Goal: Transaction & Acquisition: Purchase product/service

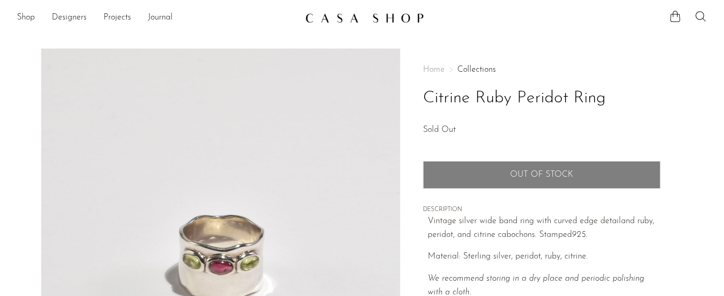
click at [8, 183] on section "Citrine Ruby Peridot Ring Sold Out" at bounding box center [362, 297] width 724 height 497
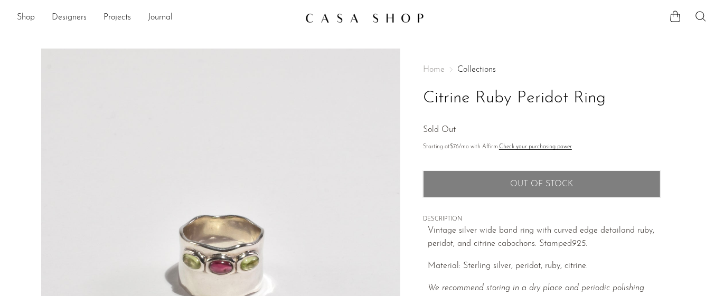
scroll to position [105, 0]
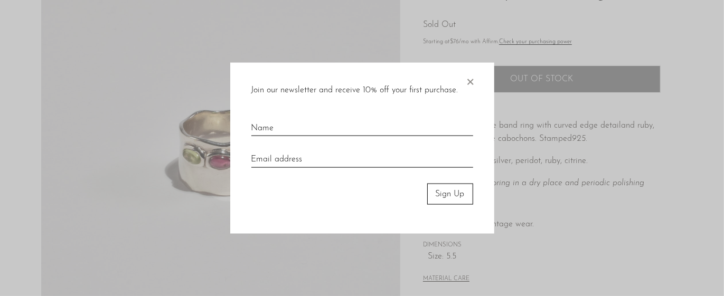
click at [273, 128] on input "text" at bounding box center [362, 124] width 222 height 23
type input "Charlotte"
click at [318, 157] on input "email" at bounding box center [362, 155] width 222 height 23
type input "misscharlotte22@outlook.com"
click at [444, 191] on button "Sign Up" at bounding box center [450, 193] width 46 height 21
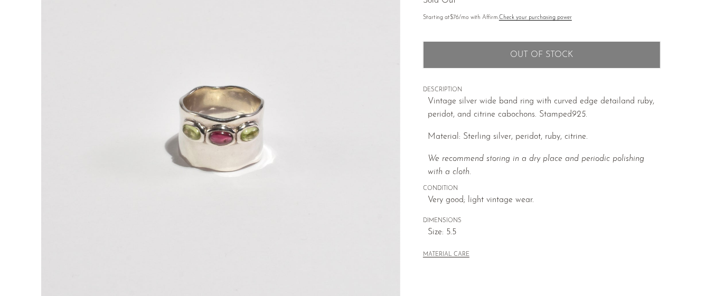
scroll to position [131, 0]
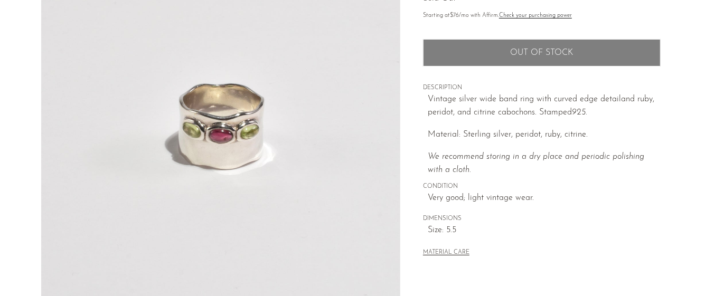
click at [621, 217] on span "DIMENSIONS" at bounding box center [542, 219] width 238 height 10
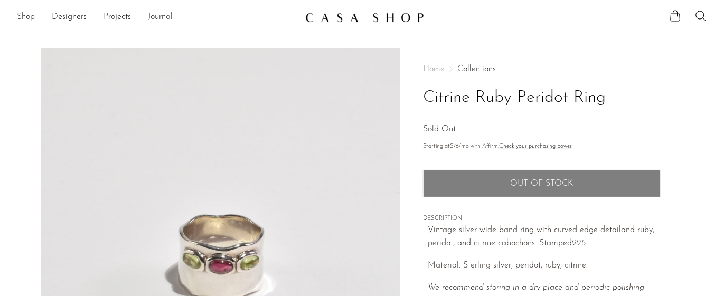
scroll to position [0, 0]
click at [696, 14] on icon at bounding box center [700, 16] width 13 height 13
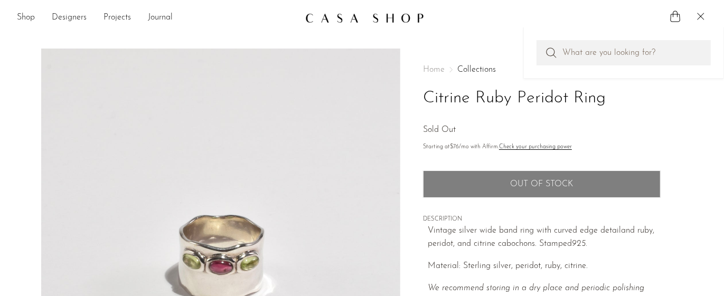
click at [696, 14] on icon at bounding box center [700, 16] width 13 height 13
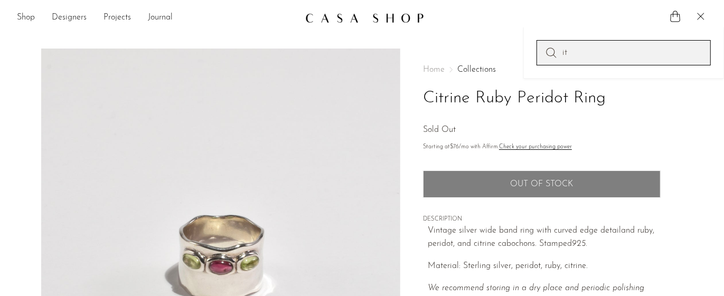
type input "i"
type input "citrine"
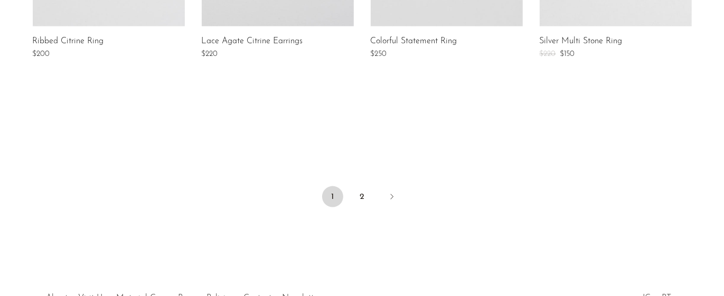
scroll to position [976, 0]
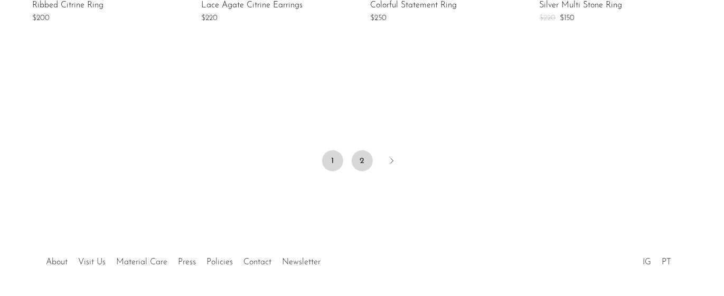
click at [363, 157] on link "2" at bounding box center [362, 160] width 21 height 21
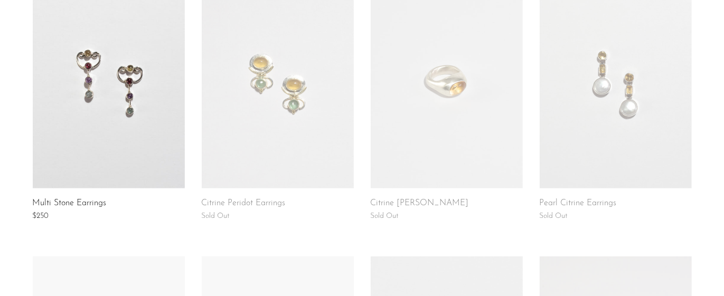
scroll to position [221, 0]
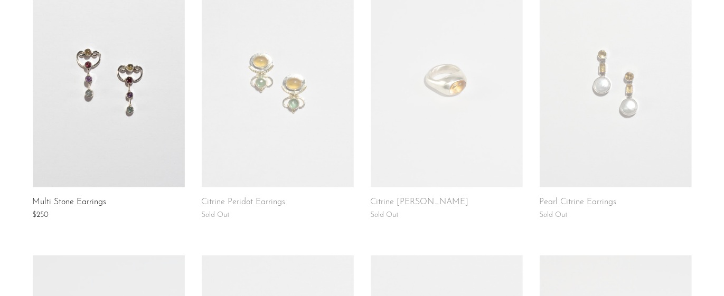
click at [90, 119] on link at bounding box center [109, 81] width 152 height 211
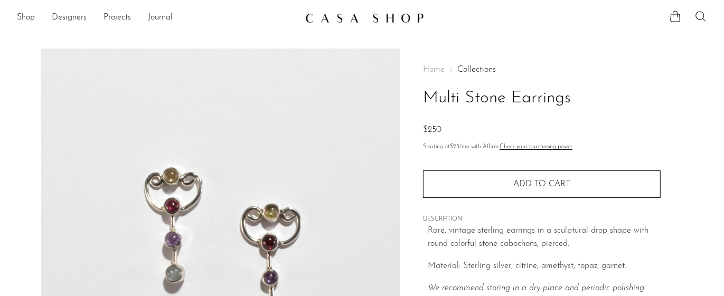
click at [624, 83] on div "Home Collections Multi Stone Earrings $250" at bounding box center [542, 101] width 238 height 72
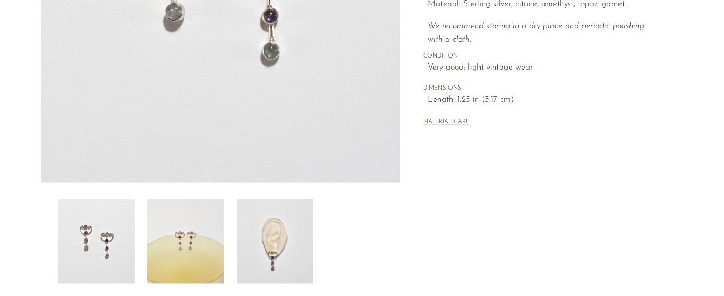
scroll to position [259, 0]
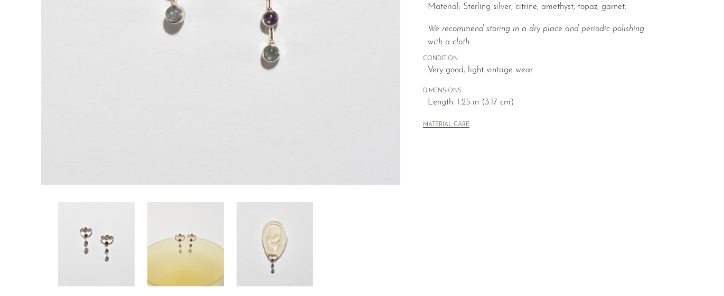
click at [296, 247] on img at bounding box center [275, 244] width 77 height 84
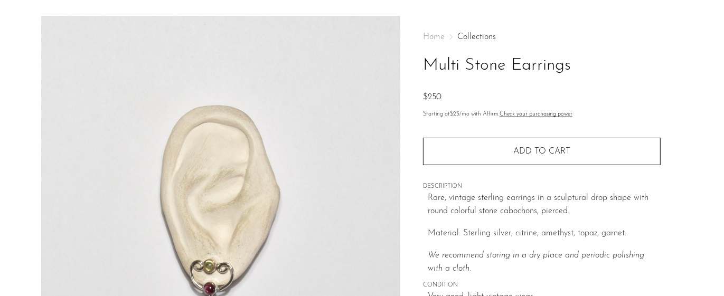
scroll to position [0, 0]
